Goal: Browse casually: Explore the website without a specific task or goal

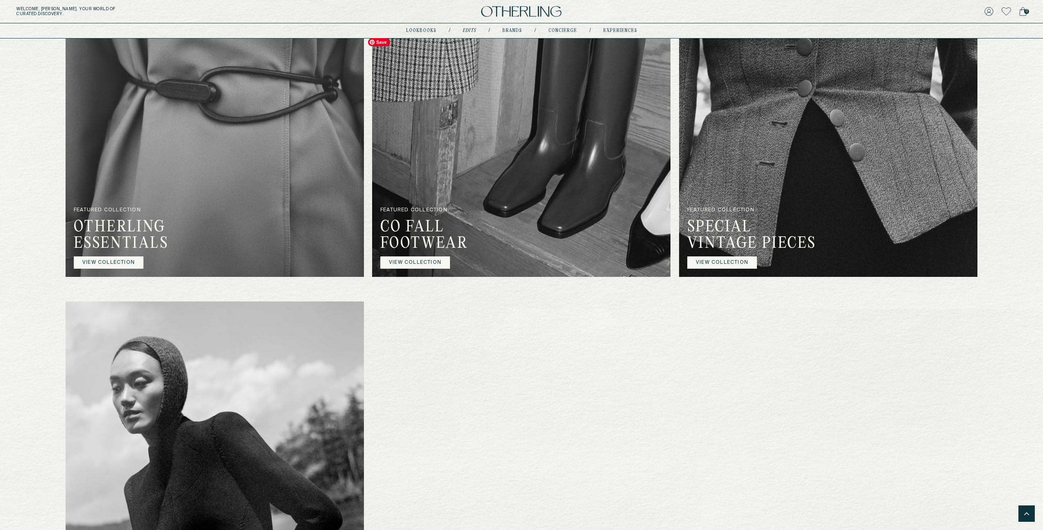
scroll to position [614, 0]
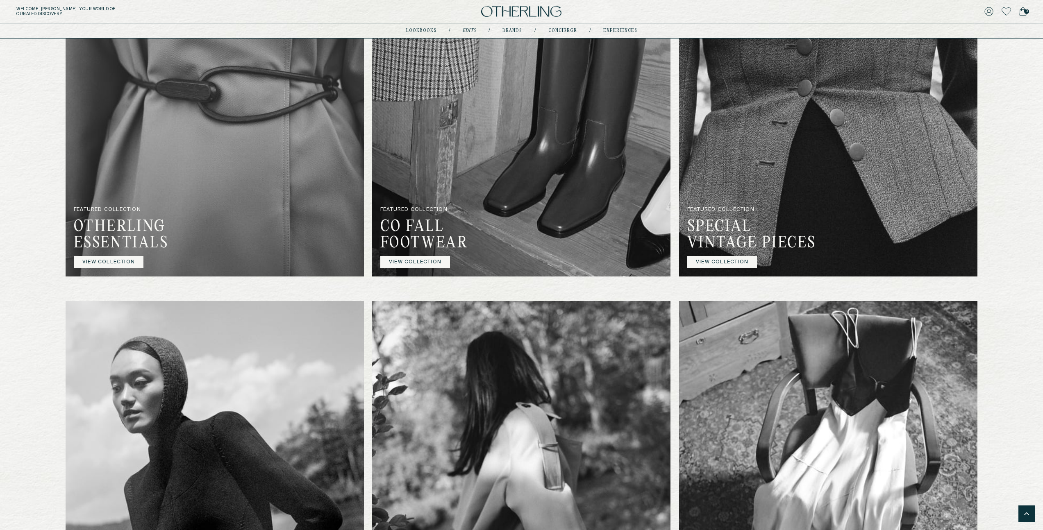
click at [420, 268] on link "VIEW COLLECTION" at bounding box center [415, 262] width 70 height 12
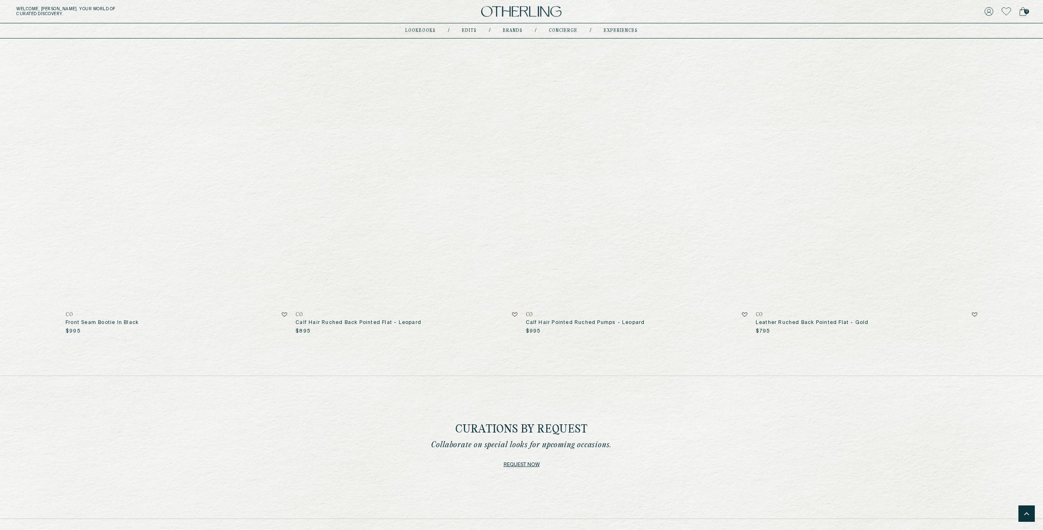
scroll to position [1151, 0]
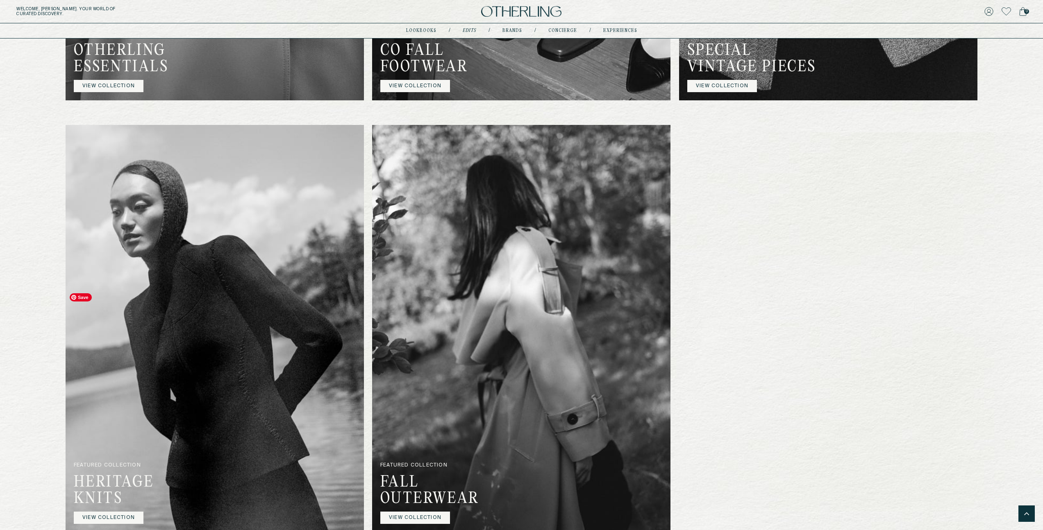
scroll to position [791, 0]
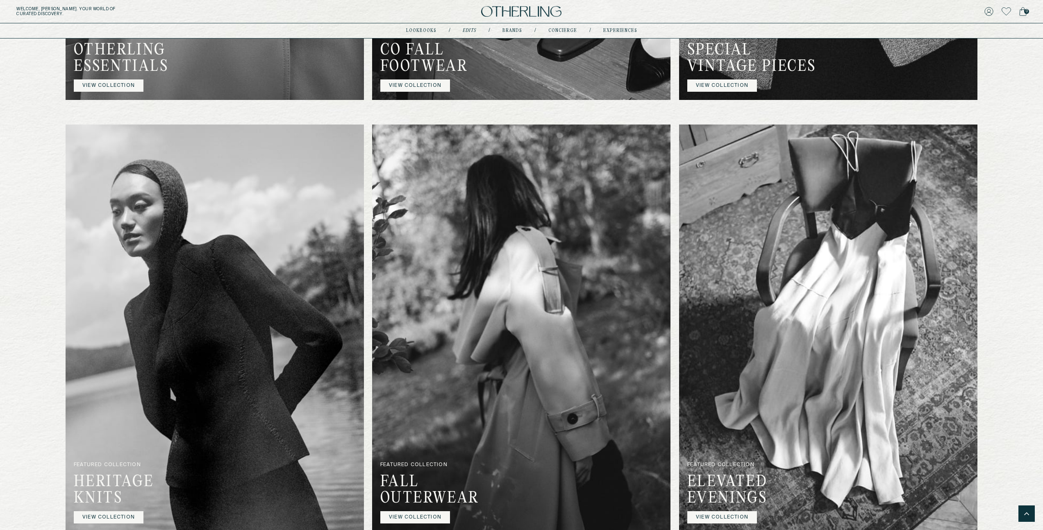
click at [721, 92] on link "VIEW COLLECTION" at bounding box center [722, 86] width 70 height 12
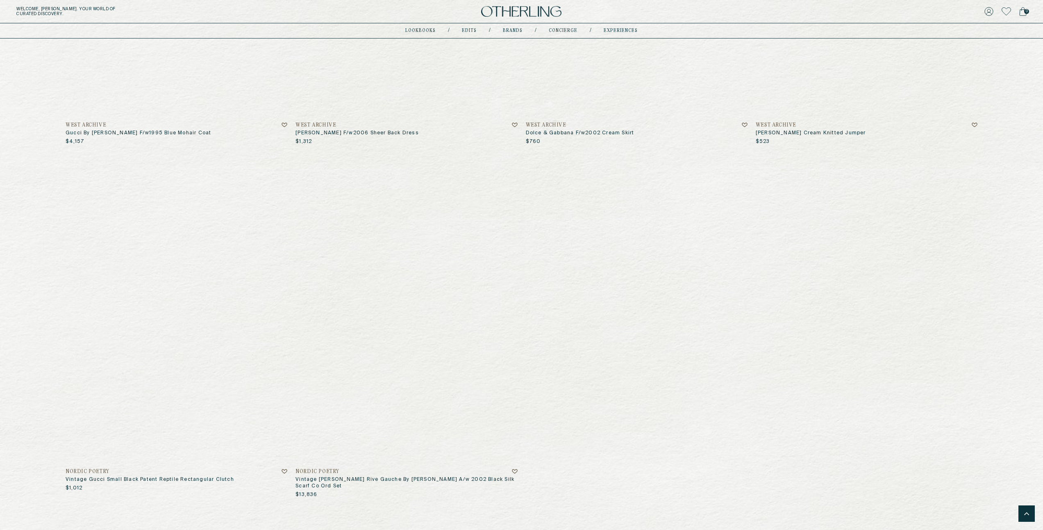
scroll to position [2057, 0]
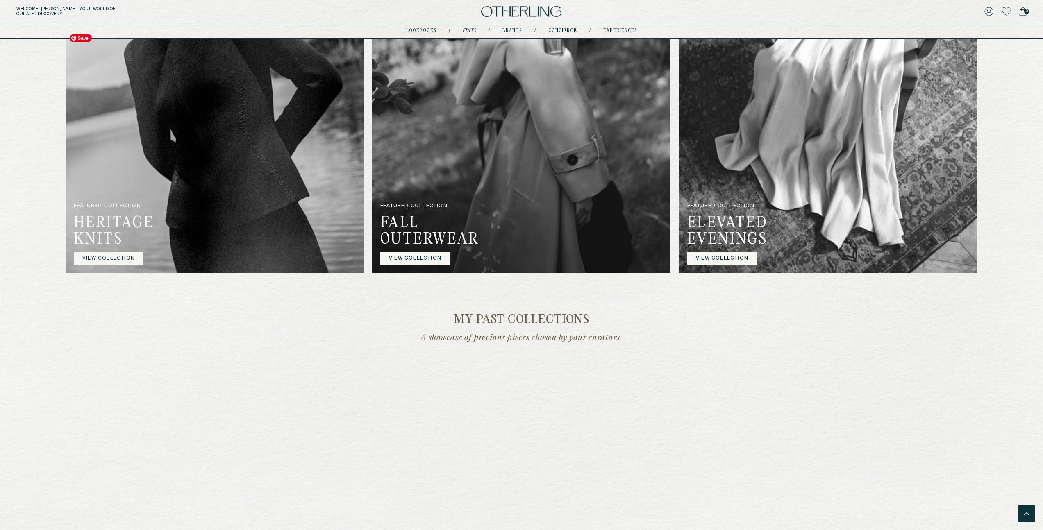
scroll to position [1056, 0]
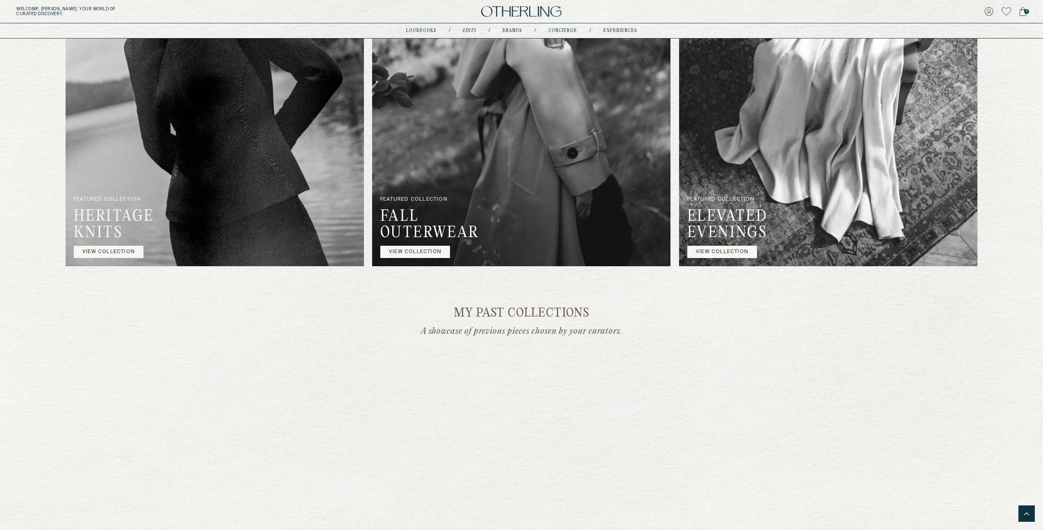
click at [118, 258] on link "VIEW COLLECTION" at bounding box center [109, 252] width 70 height 12
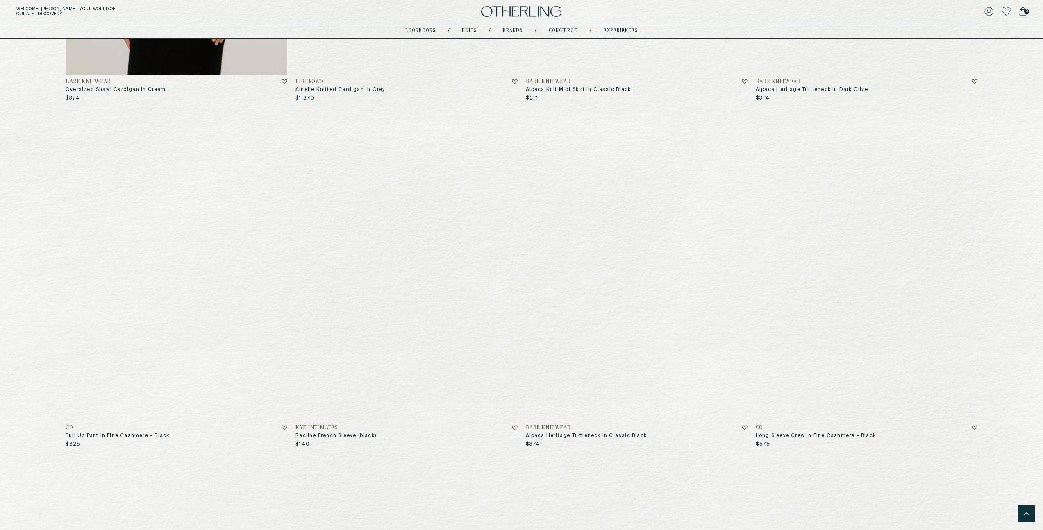
scroll to position [2795, 0]
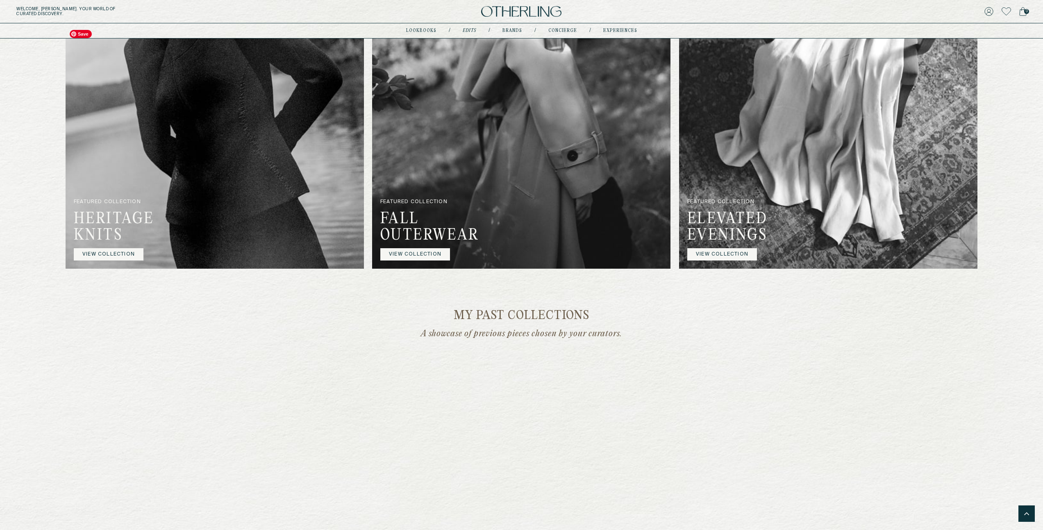
scroll to position [1056, 0]
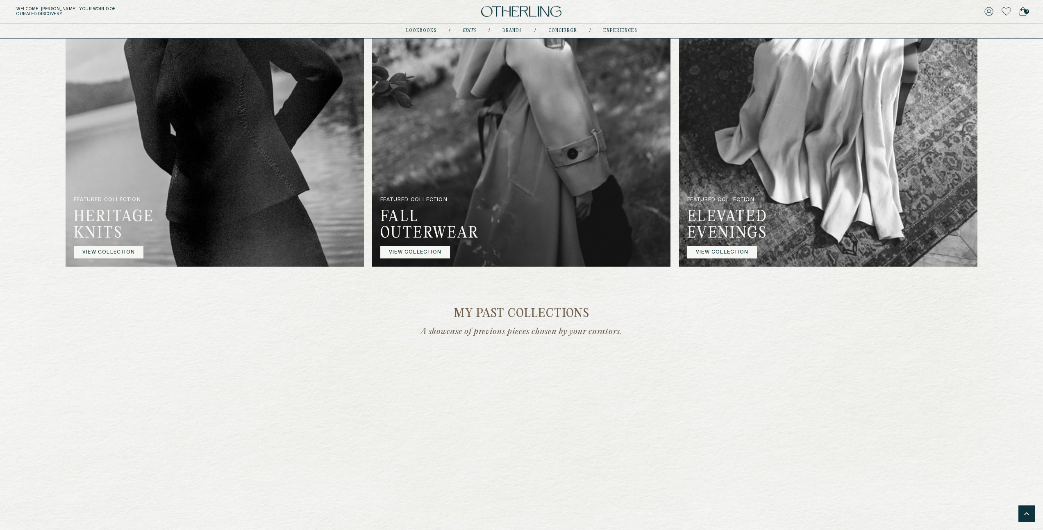
click at [414, 259] on link "VIEW COLLECTION" at bounding box center [415, 252] width 70 height 12
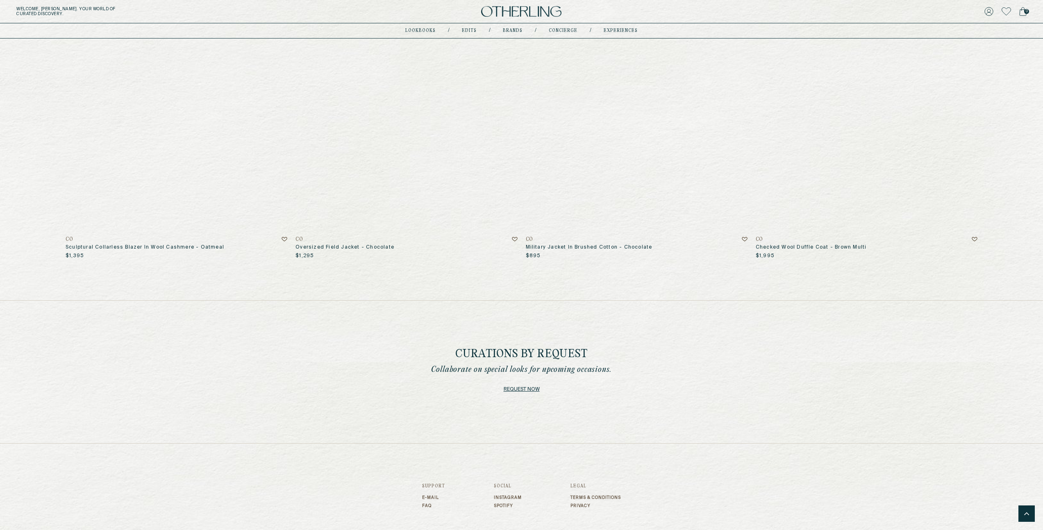
scroll to position [3330, 0]
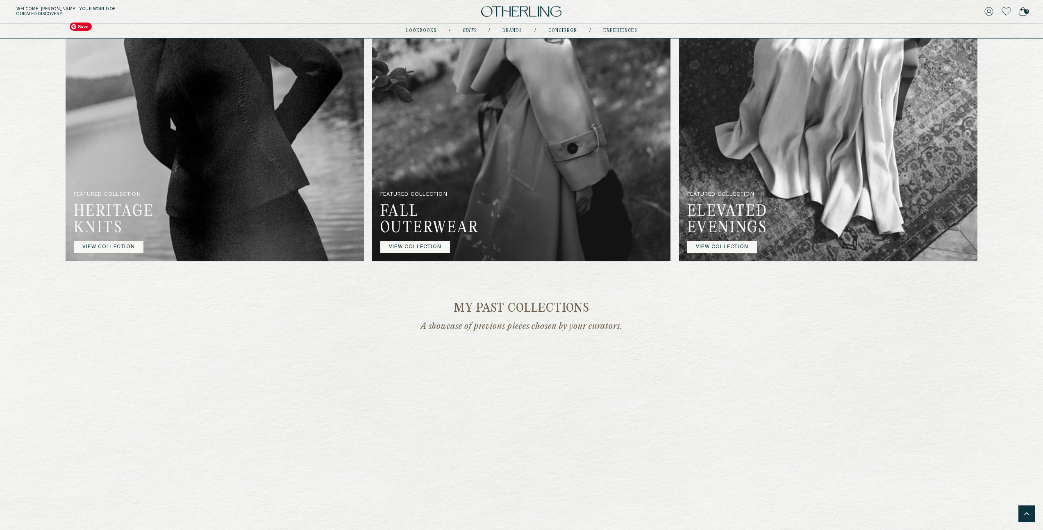
scroll to position [1062, 0]
click at [712, 252] on link "VIEW COLLECTION" at bounding box center [722, 246] width 70 height 12
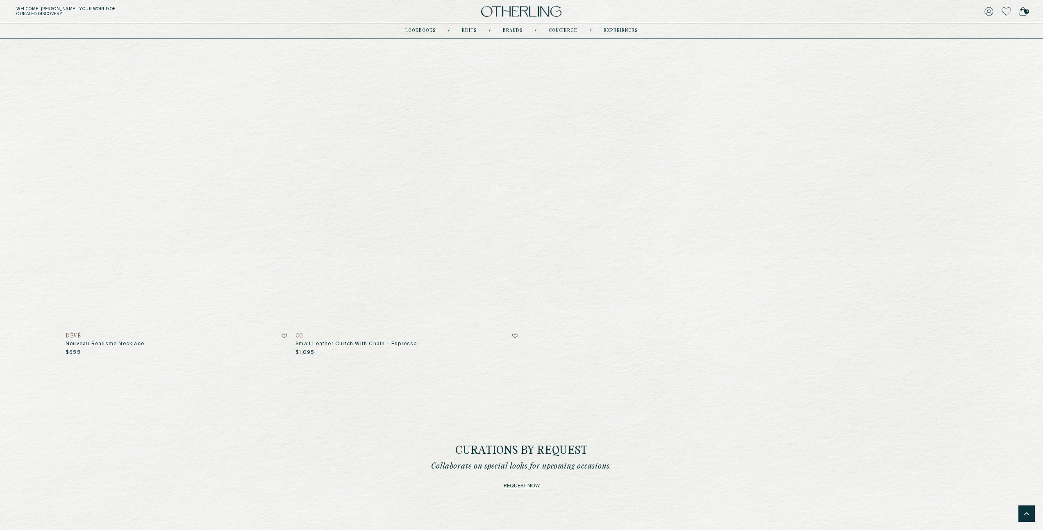
scroll to position [5659, 0]
